Goal: Transaction & Acquisition: Purchase product/service

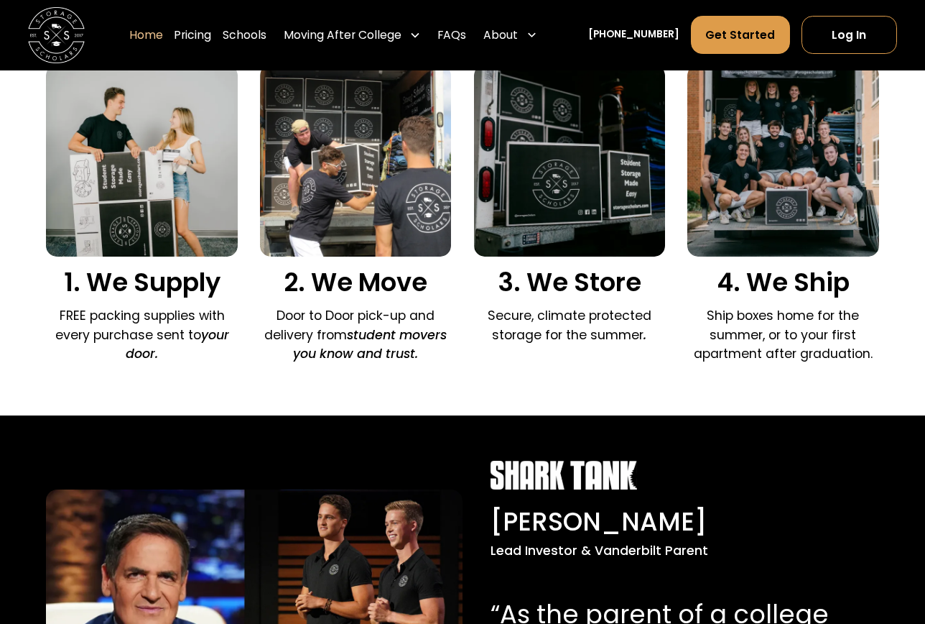
scroll to position [1053, 0]
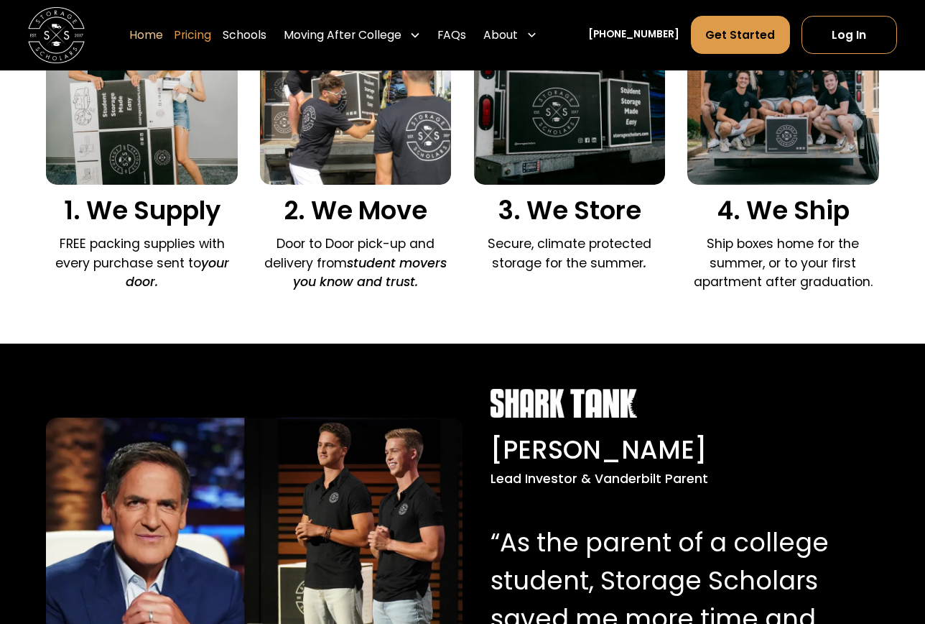
click at [205, 29] on link "Pricing" at bounding box center [192, 36] width 37 height 40
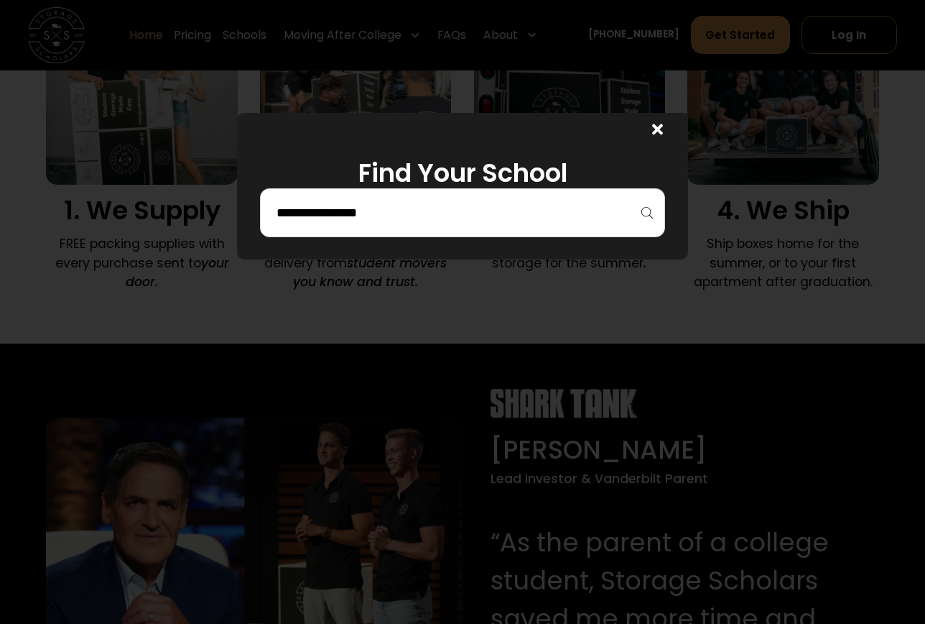
click at [395, 217] on input "search" at bounding box center [463, 212] width 376 height 24
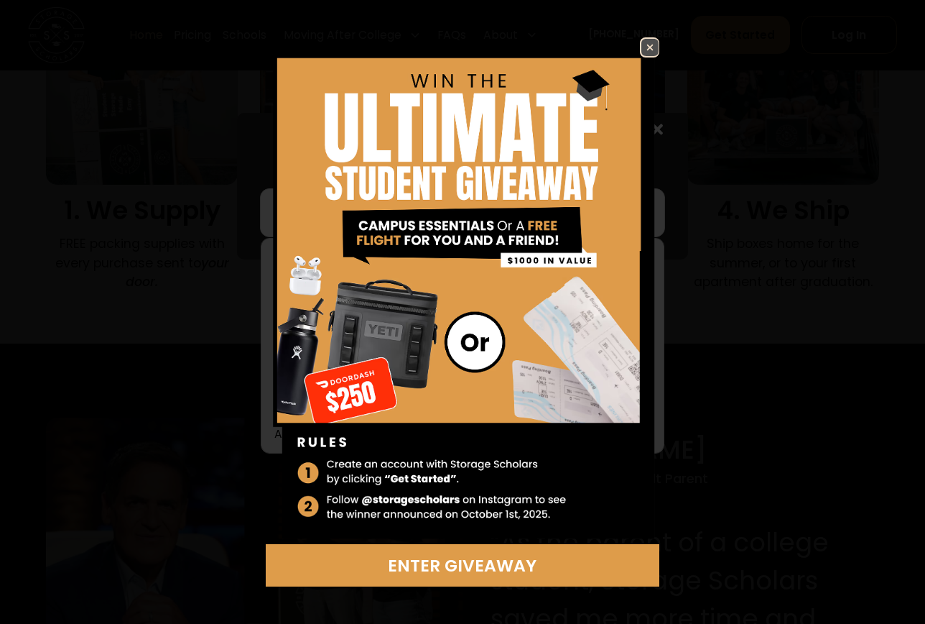
click at [642, 47] on img at bounding box center [650, 47] width 17 height 17
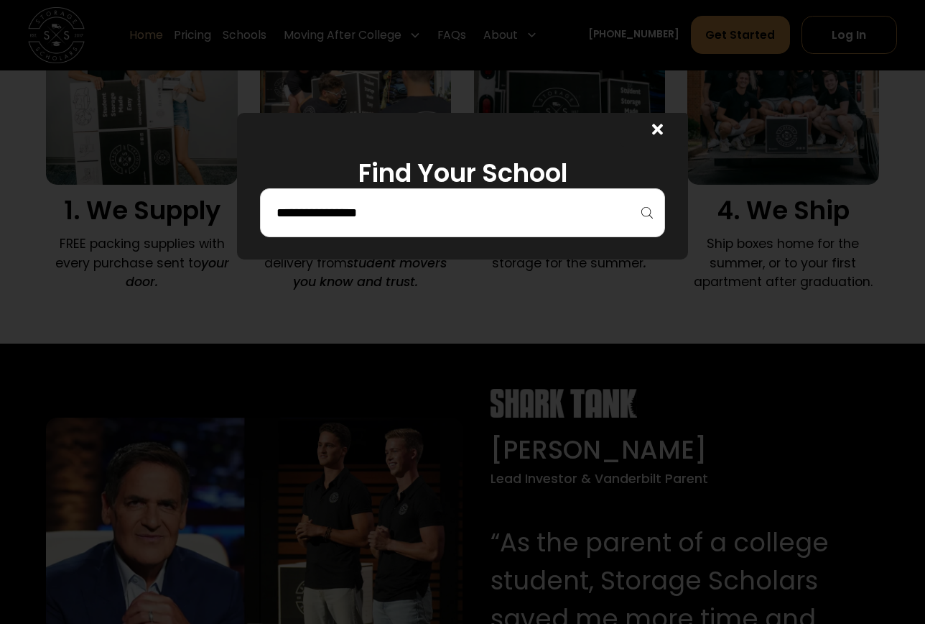
click at [381, 200] on input "search" at bounding box center [463, 212] width 376 height 24
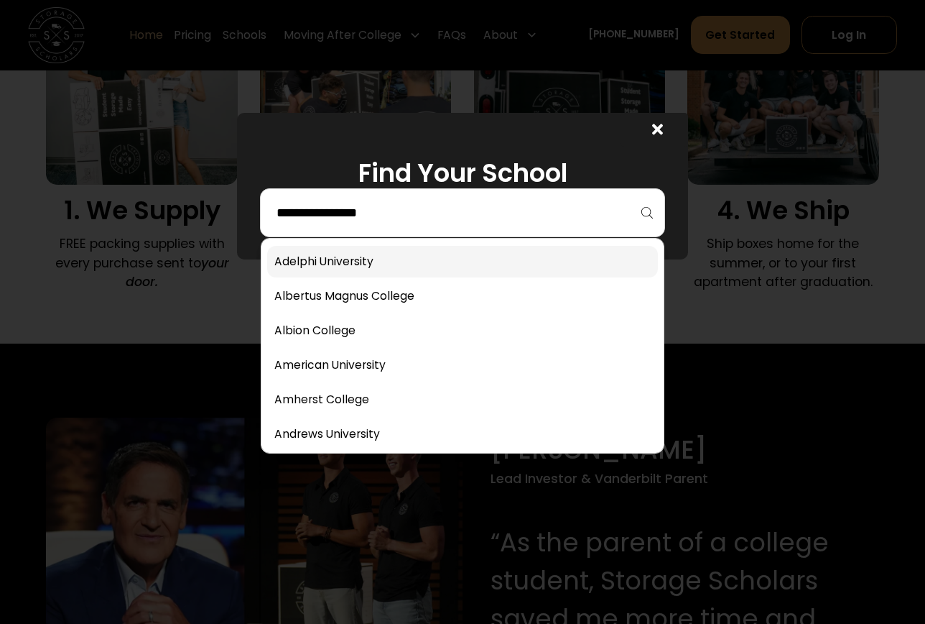
click at [366, 259] on link at bounding box center [463, 262] width 392 height 32
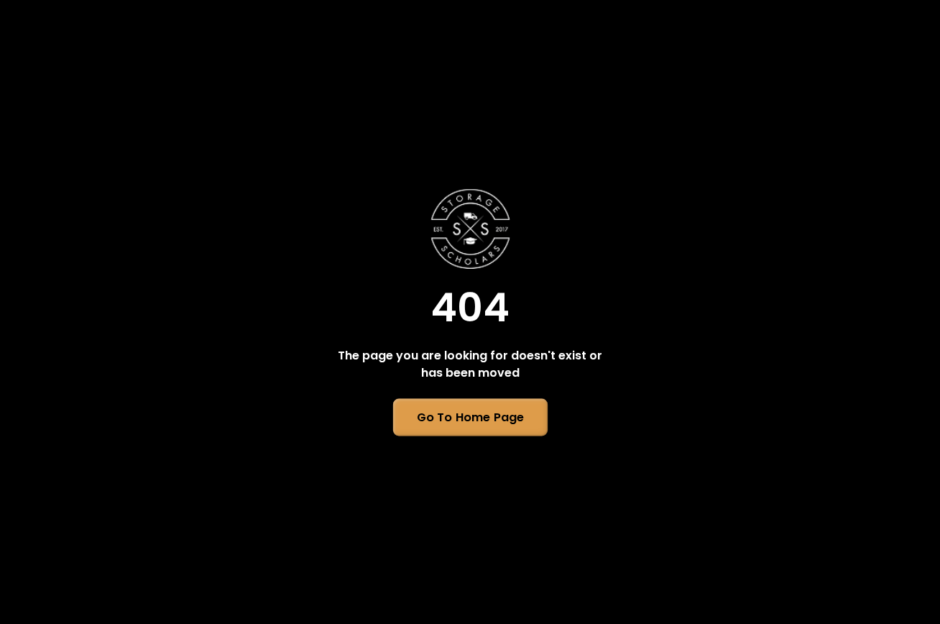
click at [471, 408] on link "Go To Home Page" at bounding box center [469, 416] width 154 height 37
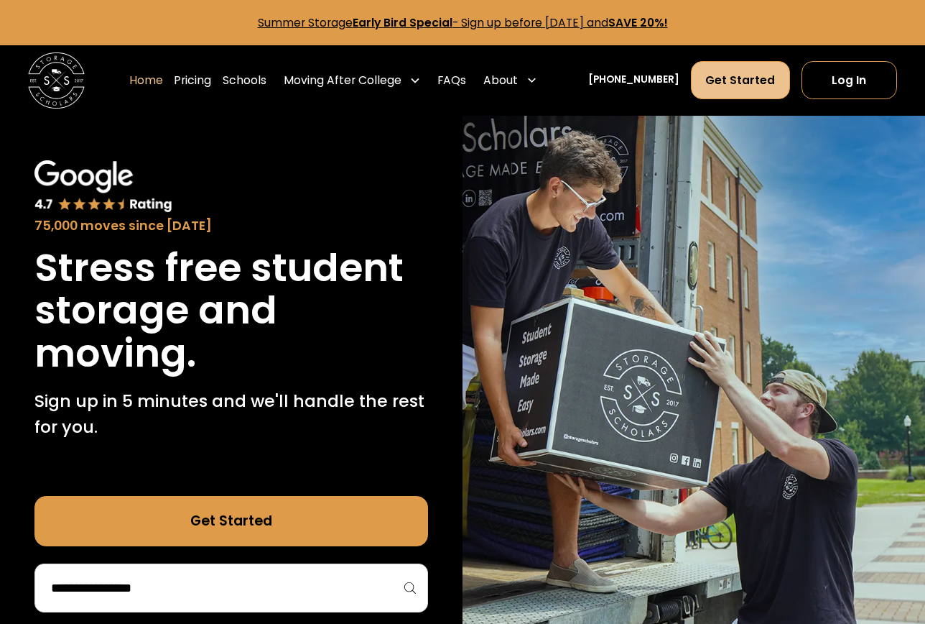
click at [744, 70] on link "Get Started" at bounding box center [740, 80] width 99 height 38
